Goal: Check status: Check status

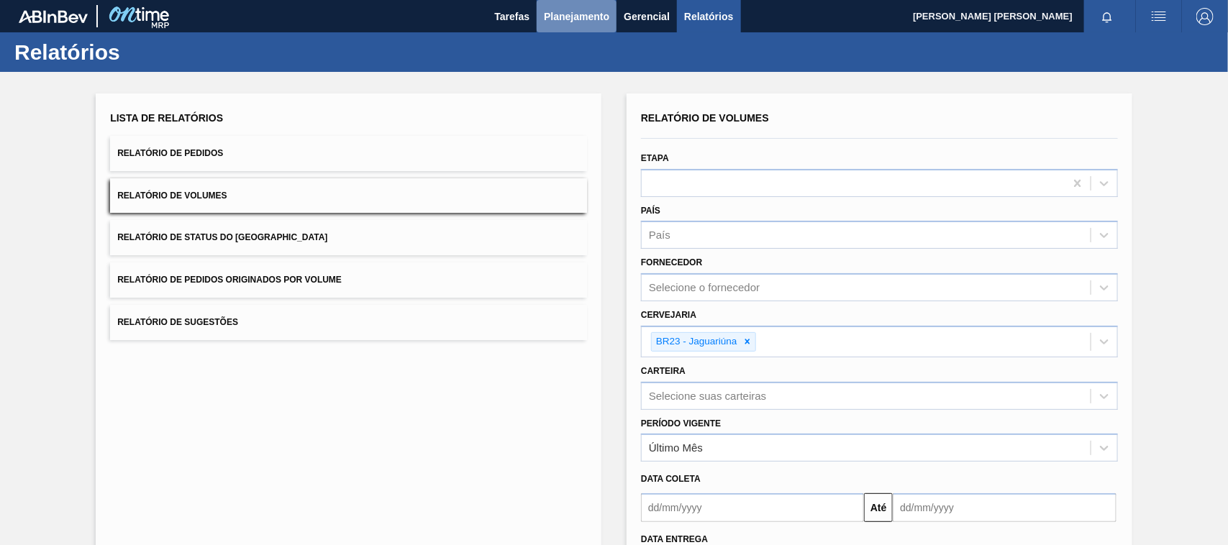
click at [573, 18] on span "Planejamento" at bounding box center [576, 16] width 65 height 17
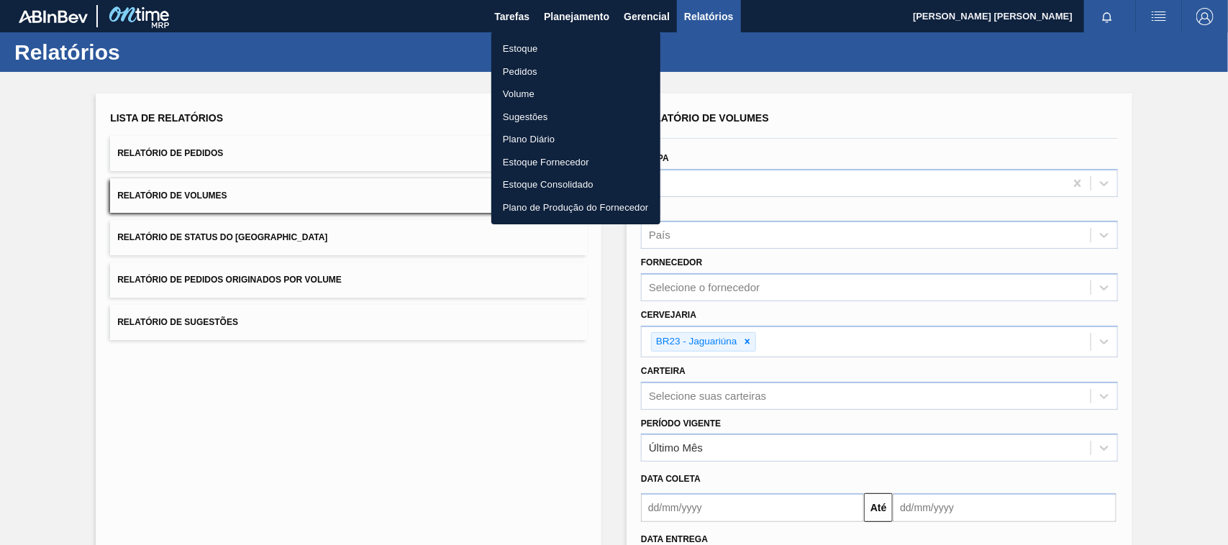
click at [548, 53] on li "Estoque" at bounding box center [575, 48] width 169 height 23
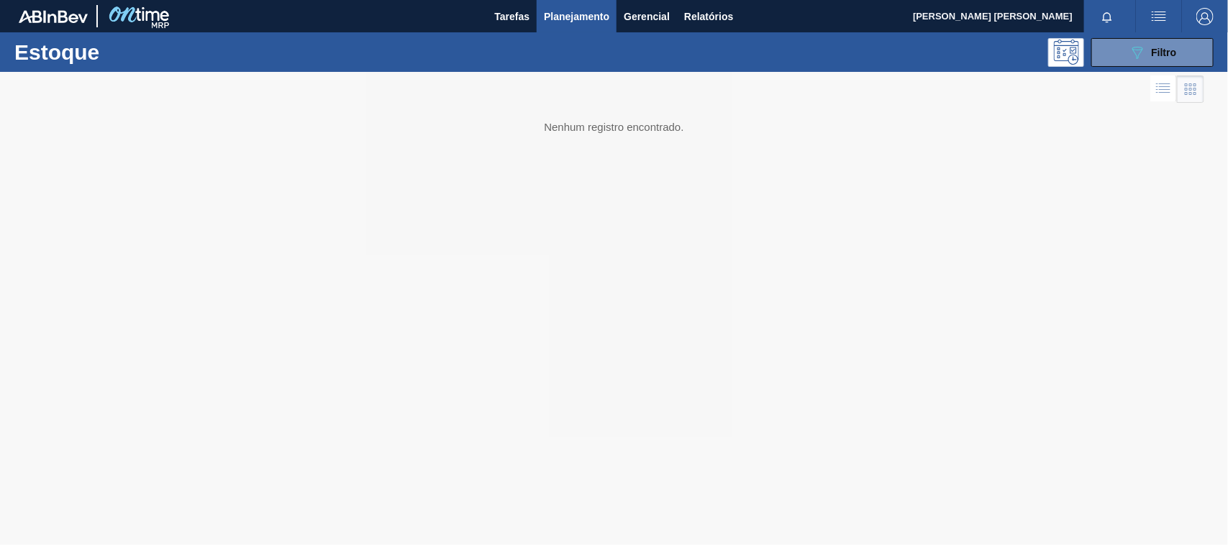
click at [1156, 34] on div "Estoque 089F7B8B-B2A5-4AFE-B5C0-19BA573D28AC Filtro" at bounding box center [614, 52] width 1228 height 40
click at [1156, 52] on span "Filtro" at bounding box center [1164, 53] width 25 height 12
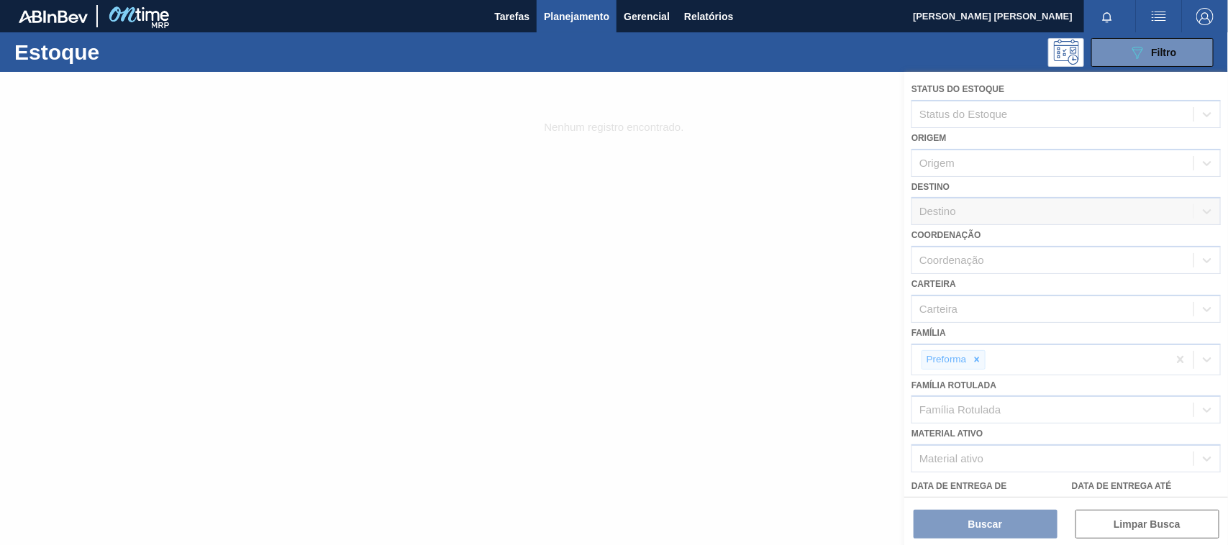
click at [983, 358] on div at bounding box center [614, 308] width 1228 height 473
click at [976, 358] on div at bounding box center [614, 308] width 1228 height 473
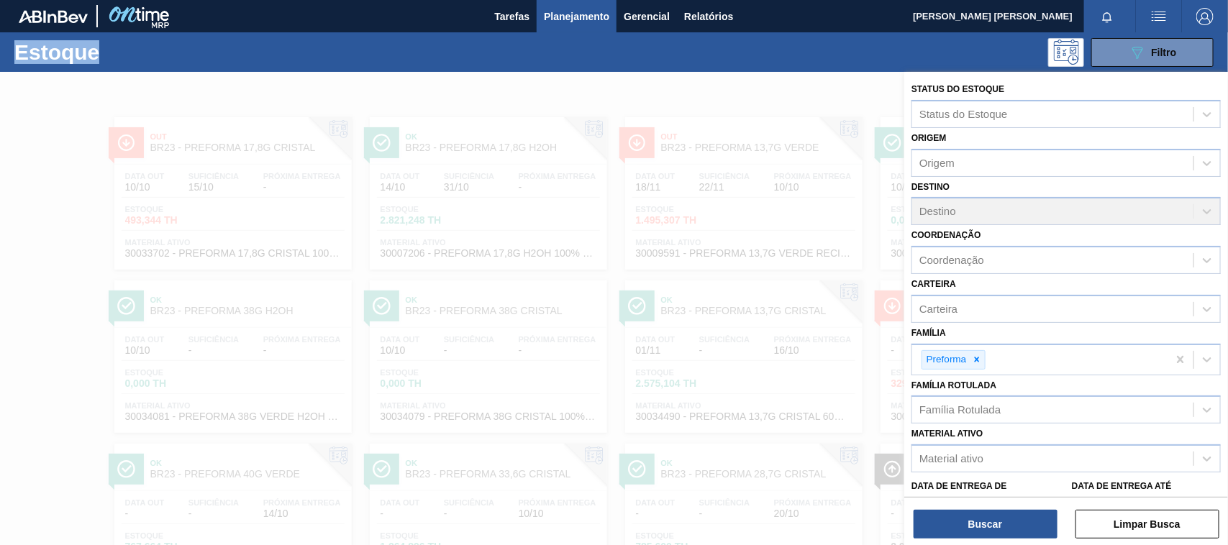
click at [976, 358] on icon at bounding box center [976, 360] width 5 height 5
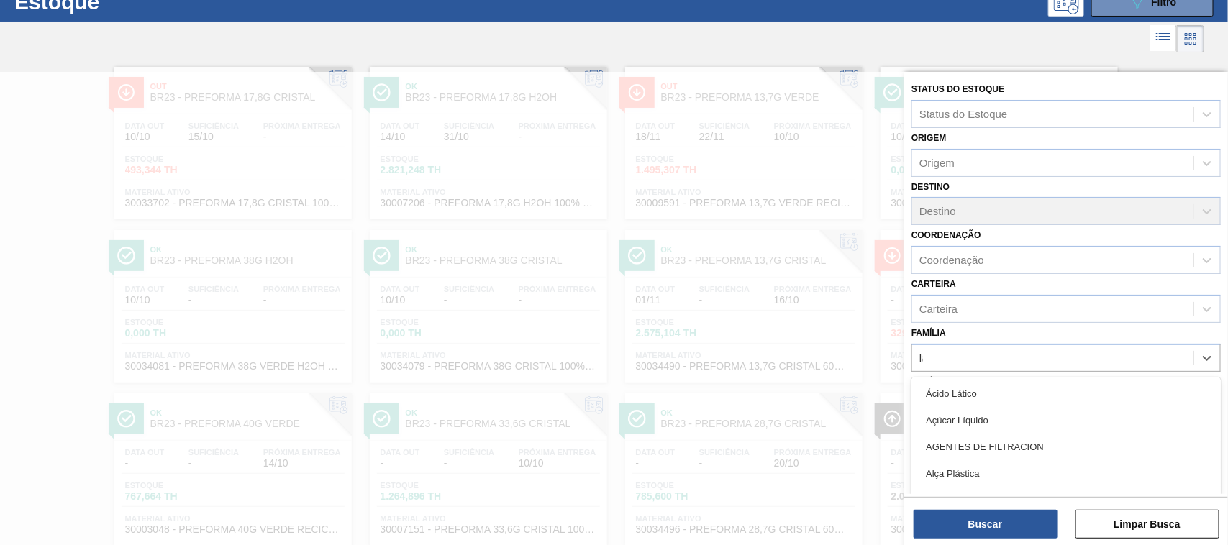
type input "lata"
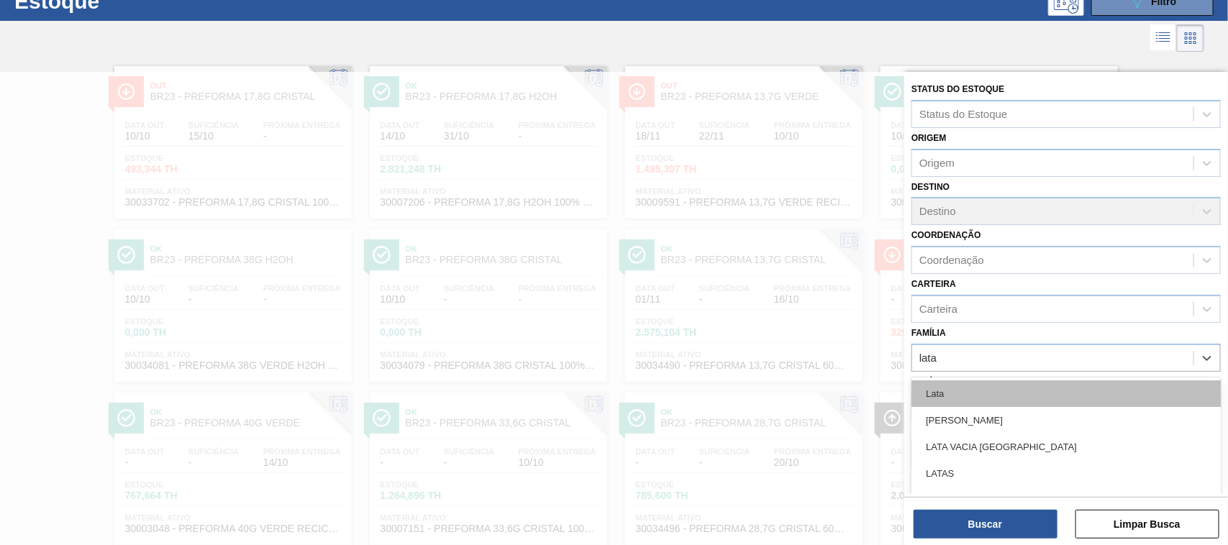
click at [951, 387] on div "Lata" at bounding box center [1066, 394] width 309 height 27
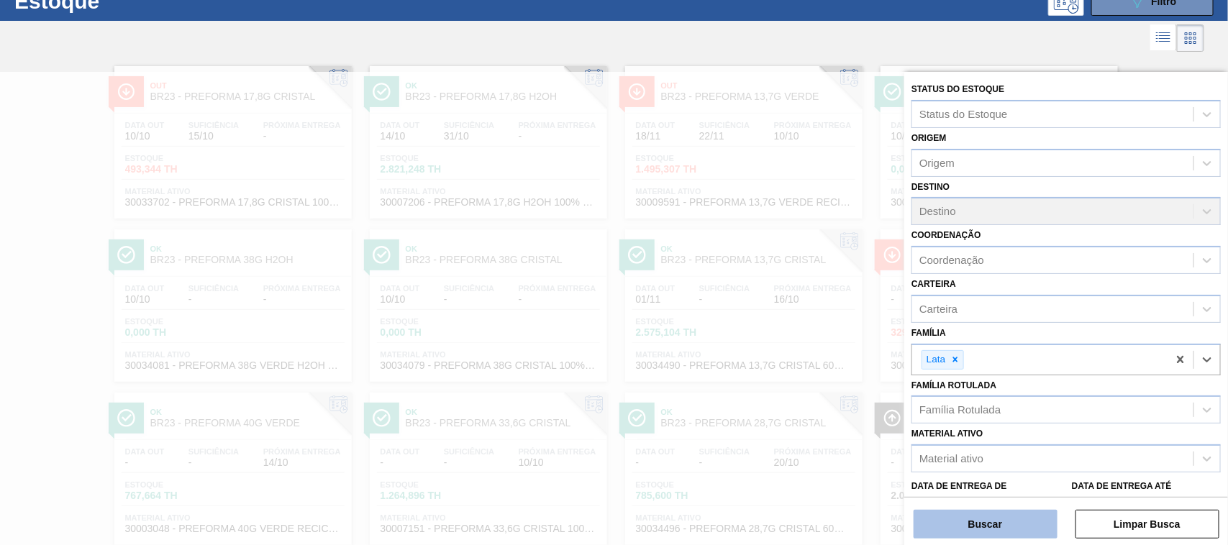
click at [944, 517] on button "Buscar" at bounding box center [986, 524] width 144 height 29
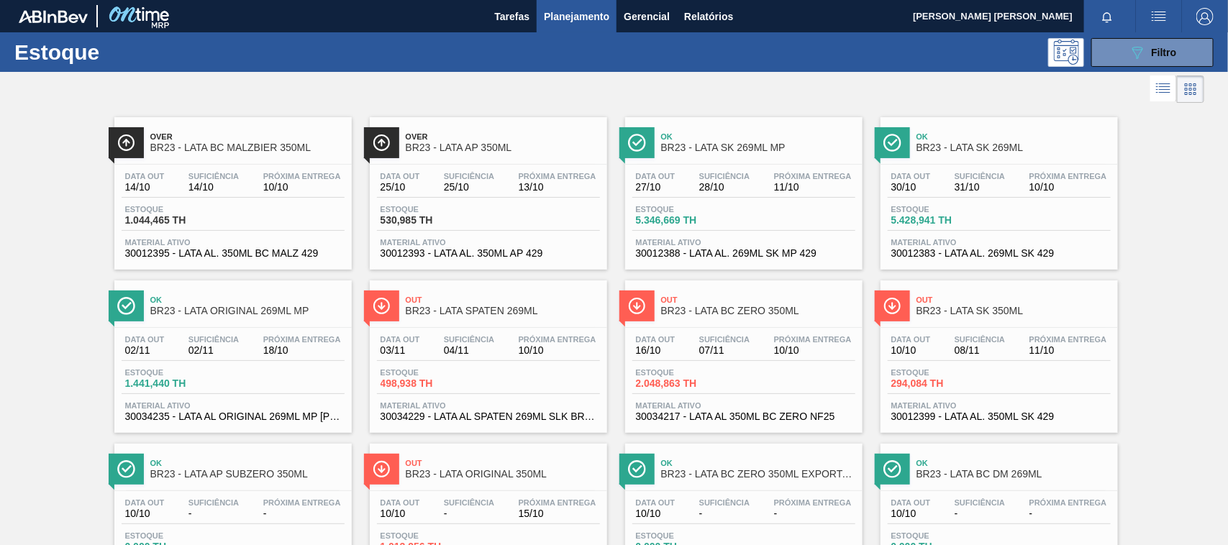
click at [273, 176] on span "Próxima Entrega" at bounding box center [302, 176] width 78 height 9
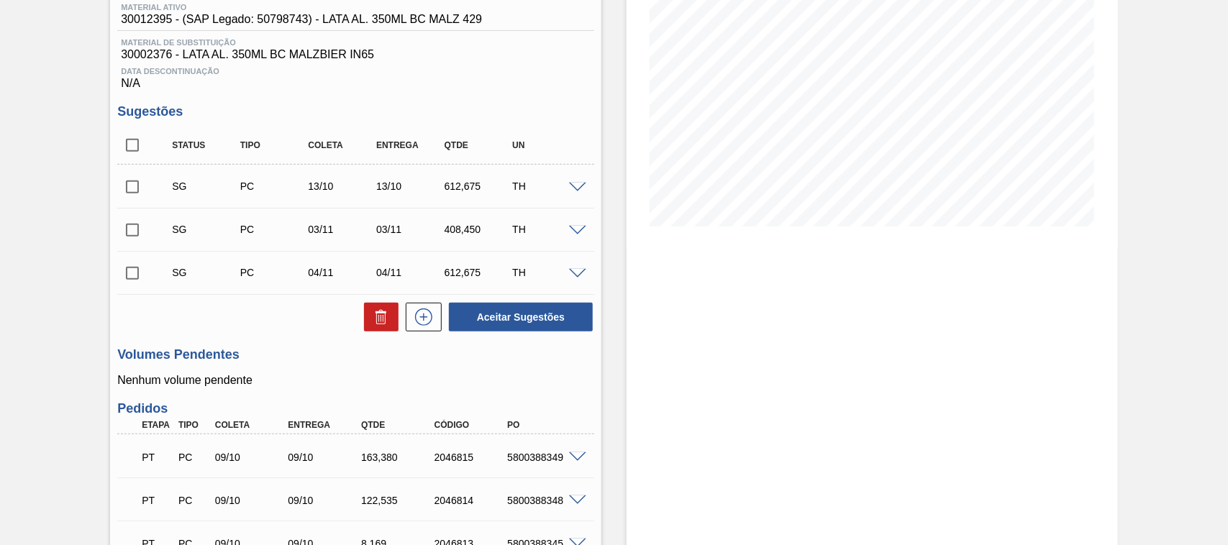
scroll to position [192, 0]
